Goal: Find specific page/section: Find specific page/section

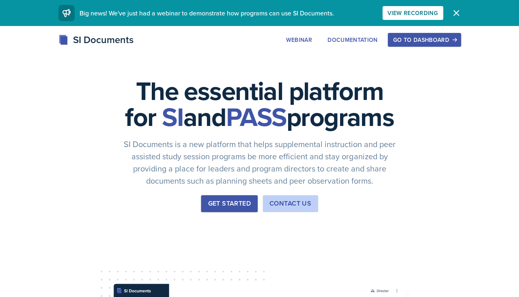
click at [417, 40] on div "Go to Dashboard" at bounding box center [424, 40] width 62 height 6
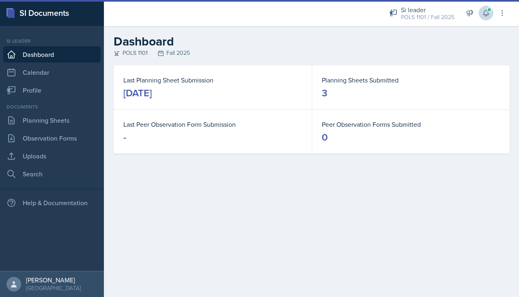
click at [489, 9] on span at bounding box center [488, 9] width 5 height 5
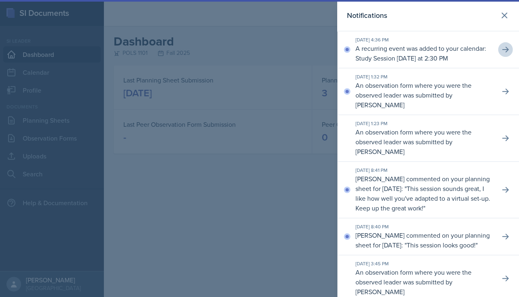
click at [505, 45] on icon at bounding box center [505, 49] width 8 height 8
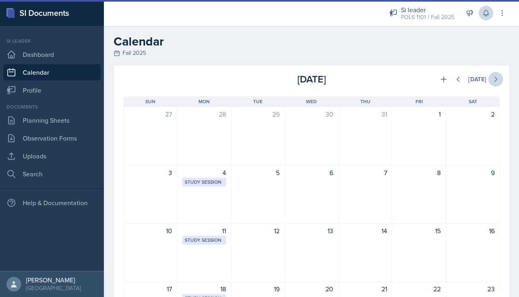
click at [496, 80] on icon at bounding box center [495, 79] width 8 height 8
click at [483, 16] on icon at bounding box center [486, 13] width 8 height 8
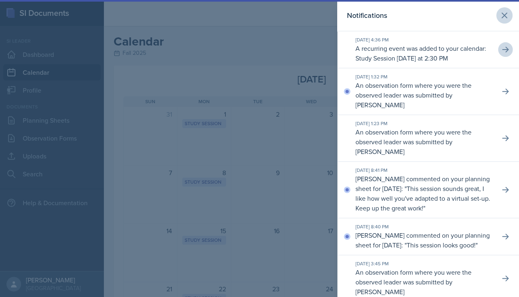
click at [503, 20] on button at bounding box center [504, 15] width 16 height 16
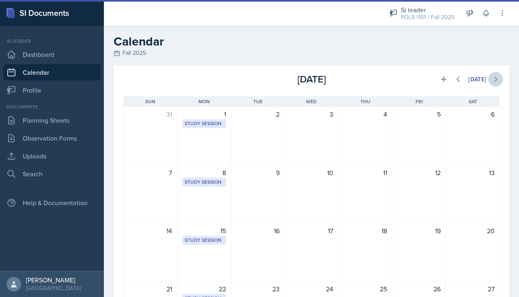
click at [491, 79] on icon at bounding box center [495, 79] width 8 height 8
click at [500, 80] on button at bounding box center [495, 79] width 15 height 15
click at [498, 80] on icon at bounding box center [495, 79] width 8 height 8
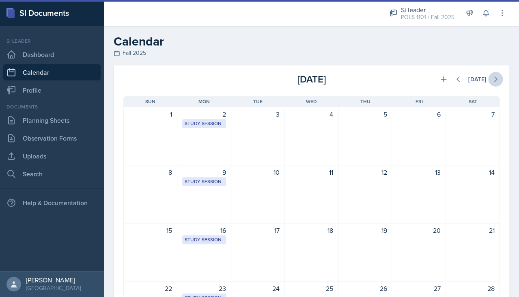
click at [498, 80] on icon at bounding box center [495, 79] width 8 height 8
click at [67, 76] on link "Calendar" at bounding box center [51, 72] width 97 height 16
click at [67, 114] on link "Planning Sheets" at bounding box center [51, 120] width 97 height 16
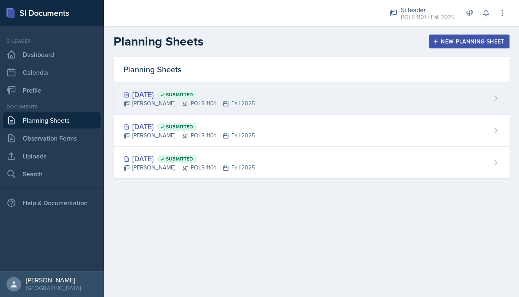
click at [193, 94] on span "Submitted" at bounding box center [179, 94] width 27 height 6
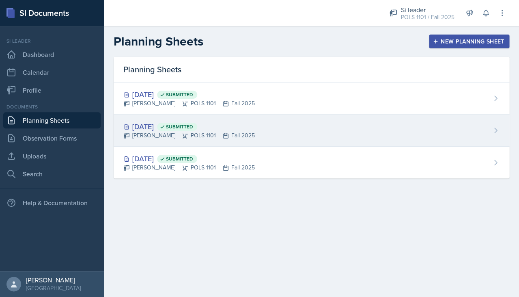
click at [193, 124] on span "Submitted" at bounding box center [179, 126] width 27 height 6
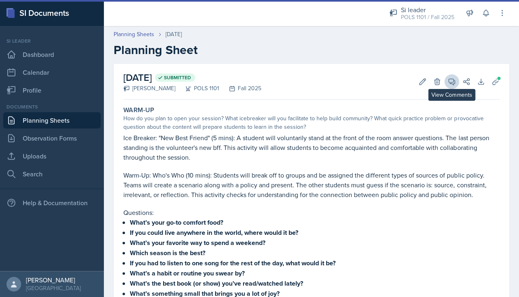
click at [447, 81] on icon at bounding box center [451, 81] width 8 height 8
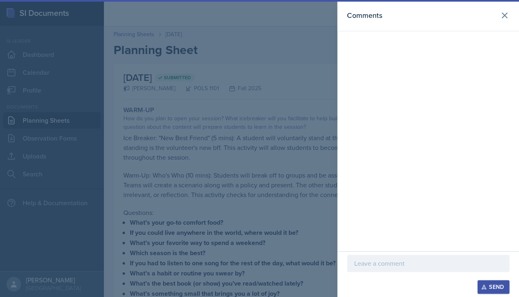
click at [312, 97] on div at bounding box center [259, 148] width 519 height 297
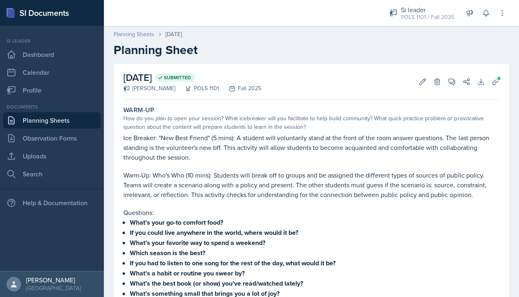
click at [142, 32] on link "Planning Sheets" at bounding box center [134, 34] width 41 height 9
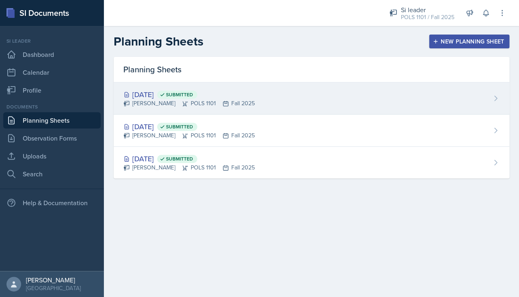
click at [182, 100] on icon at bounding box center [185, 103] width 6 height 6
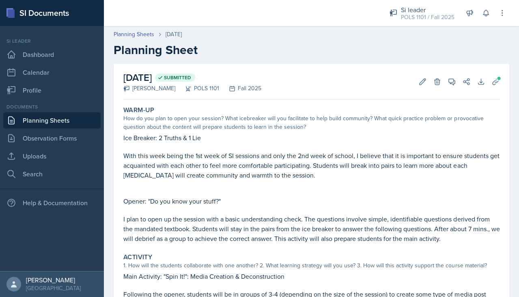
drag, startPoint x: 223, startPoint y: 147, endPoint x: 297, endPoint y: 171, distance: 78.1
click at [297, 171] on div "Ice Breaker: 2 Truths & 1 Lie With this week being the 1st week of SI sessions …" at bounding box center [311, 188] width 376 height 110
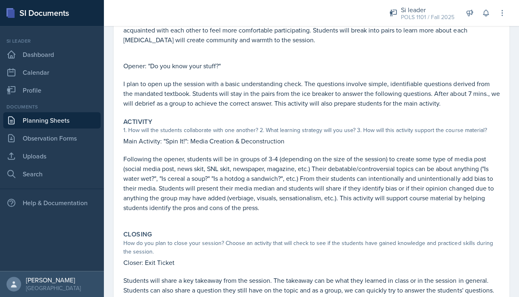
scroll to position [144, 0]
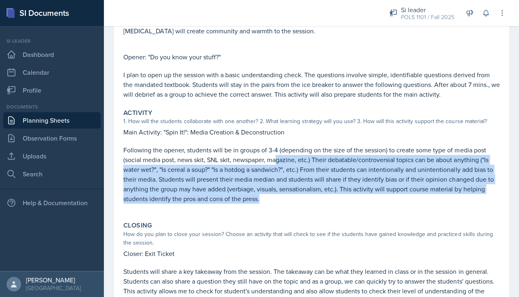
drag, startPoint x: 276, startPoint y: 154, endPoint x: 278, endPoint y: 192, distance: 38.2
click at [278, 192] on p "Following the opener, students will be in groups of 3-4 (depending on the size …" at bounding box center [311, 174] width 376 height 58
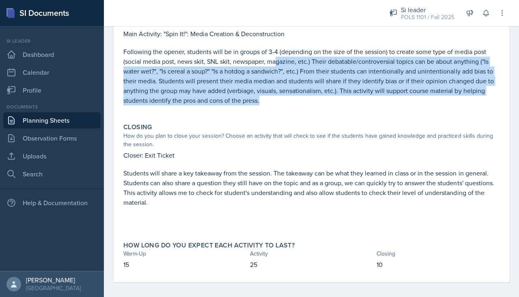
scroll to position [242, 0]
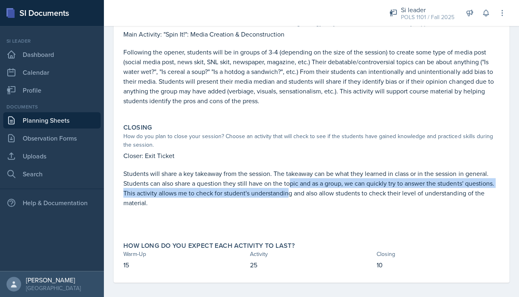
drag, startPoint x: 291, startPoint y: 173, endPoint x: 290, endPoint y: 188, distance: 14.7
click at [290, 188] on p "Students will share a key takeaway from the session. The takeaway can be what t…" at bounding box center [311, 187] width 376 height 39
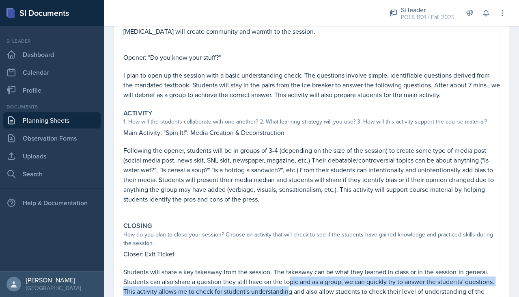
scroll to position [38, 0]
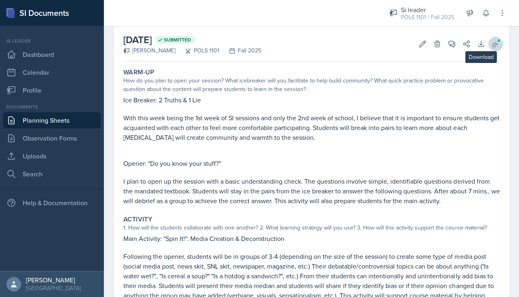
click at [488, 46] on button "Uploads" at bounding box center [495, 44] width 15 height 15
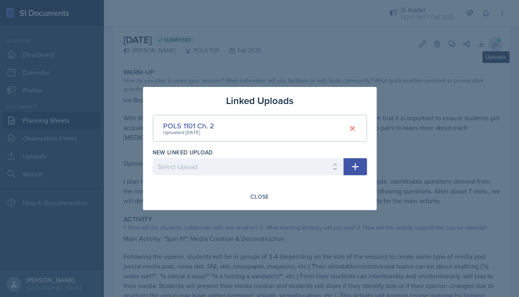
click at [488, 46] on div at bounding box center [259, 148] width 519 height 297
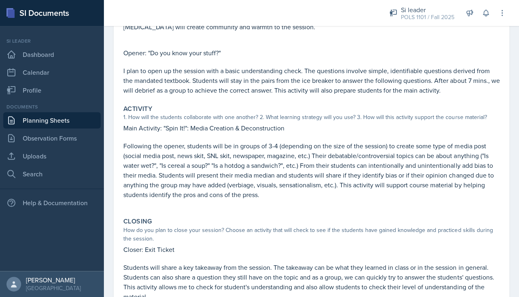
scroll to position [148, 0]
click at [70, 122] on link "Planning Sheets" at bounding box center [51, 120] width 97 height 16
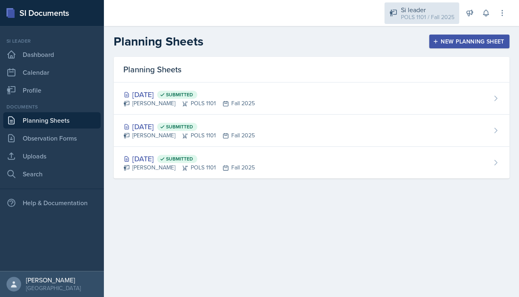
click at [416, 11] on div "Si leader" at bounding box center [427, 10] width 54 height 10
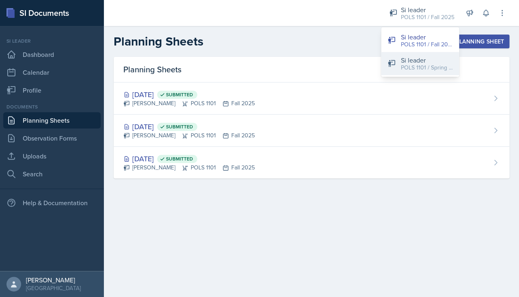
click at [403, 57] on div "Si leader" at bounding box center [426, 60] width 52 height 10
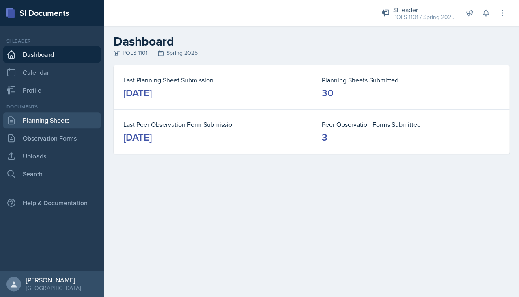
click at [78, 115] on link "Planning Sheets" at bounding box center [51, 120] width 97 height 16
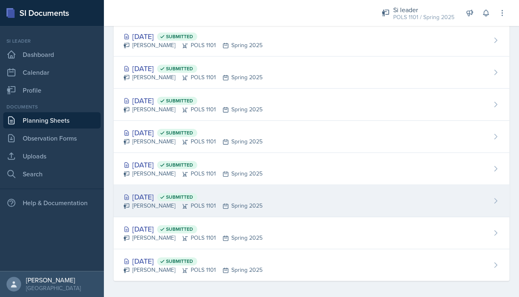
scroll to position [763, 0]
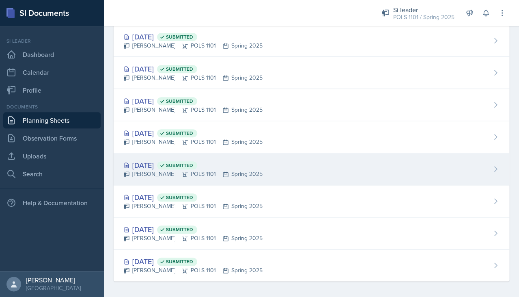
click at [183, 172] on icon at bounding box center [185, 174] width 5 height 5
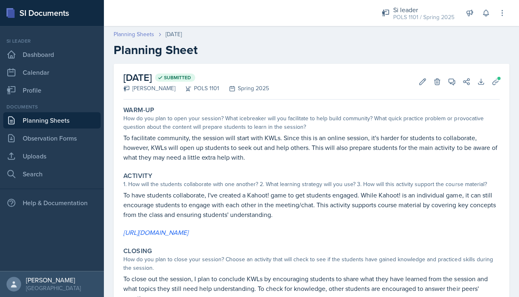
click at [150, 34] on link "Planning Sheets" at bounding box center [134, 34] width 41 height 9
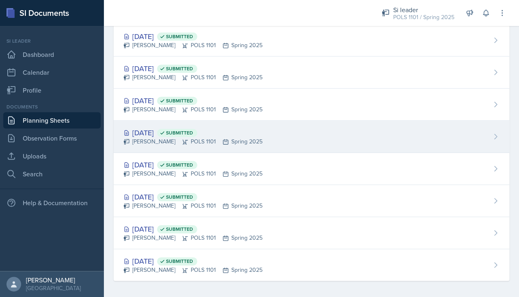
scroll to position [763, 0]
click at [237, 129] on div "[DATE] Submitted" at bounding box center [192, 132] width 139 height 11
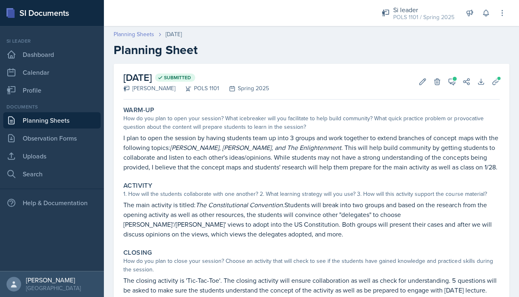
click at [144, 31] on link "Planning Sheets" at bounding box center [134, 34] width 41 height 9
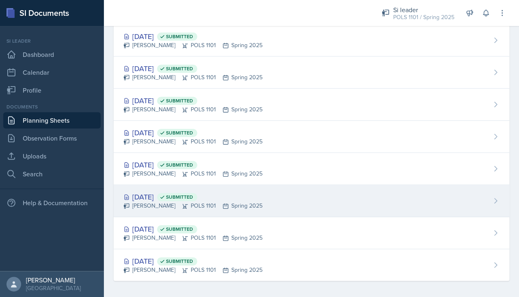
scroll to position [763, 0]
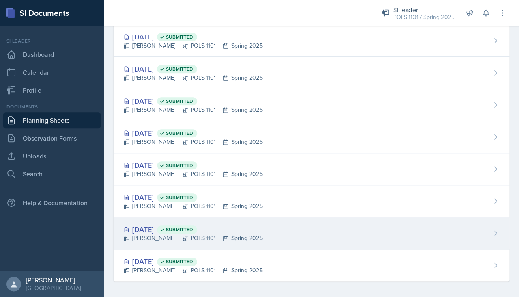
click at [183, 217] on div "[DATE] Submitted [PERSON_NAME] POLS 1101 Spring 2025" at bounding box center [312, 233] width 396 height 32
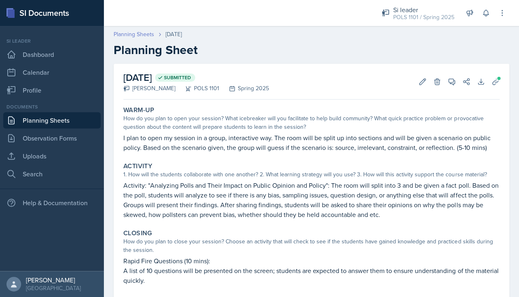
click at [127, 38] on link "Planning Sheets" at bounding box center [134, 34] width 41 height 9
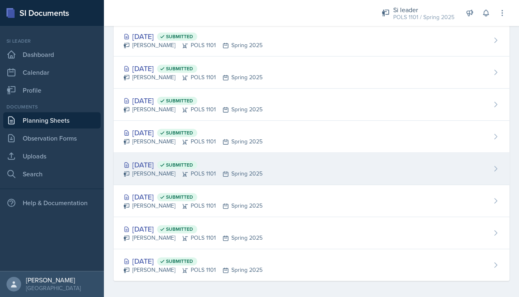
scroll to position [763, 0]
click at [161, 171] on div "[PERSON_NAME] POLS 1101 Spring 2025" at bounding box center [192, 174] width 139 height 9
